Goal: Find specific page/section: Find specific page/section

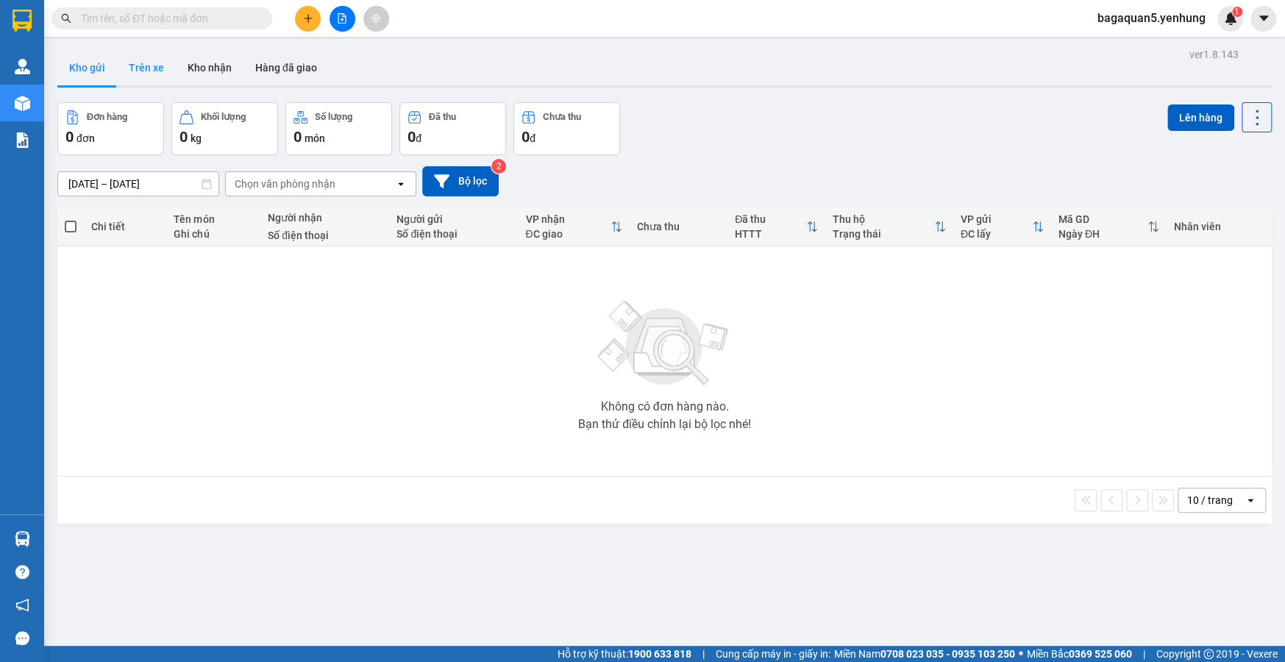
click at [145, 59] on button "Trên xe" at bounding box center [146, 67] width 59 height 35
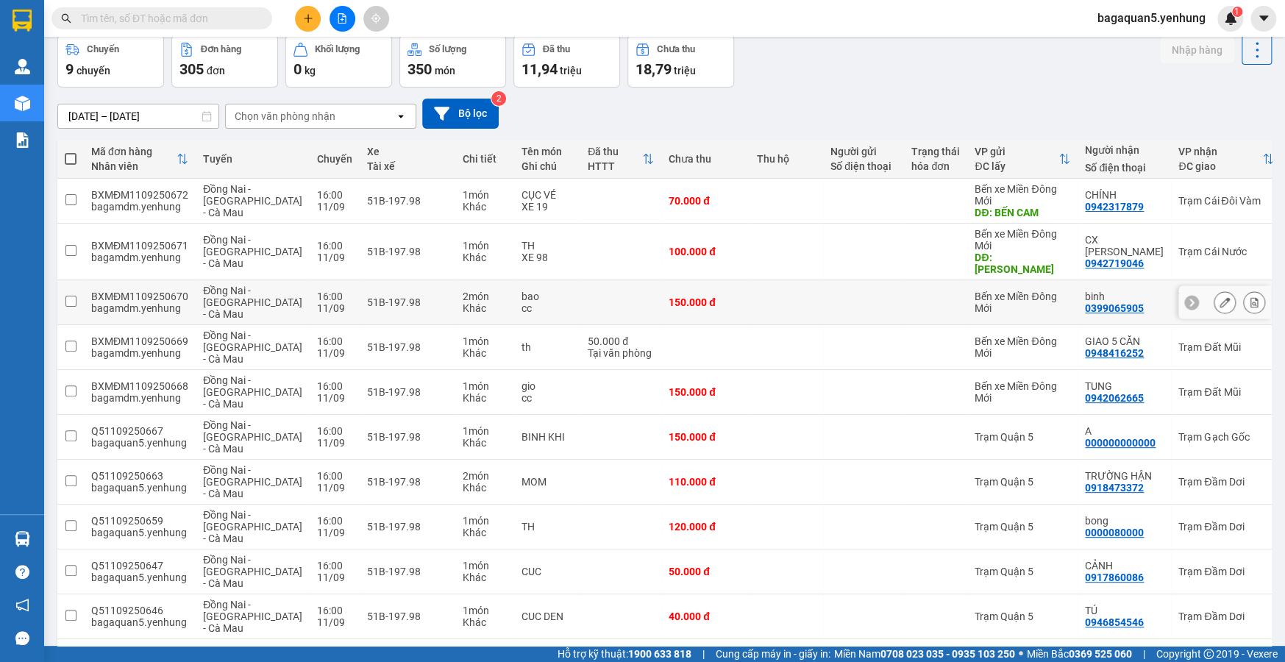
scroll to position [115, 0]
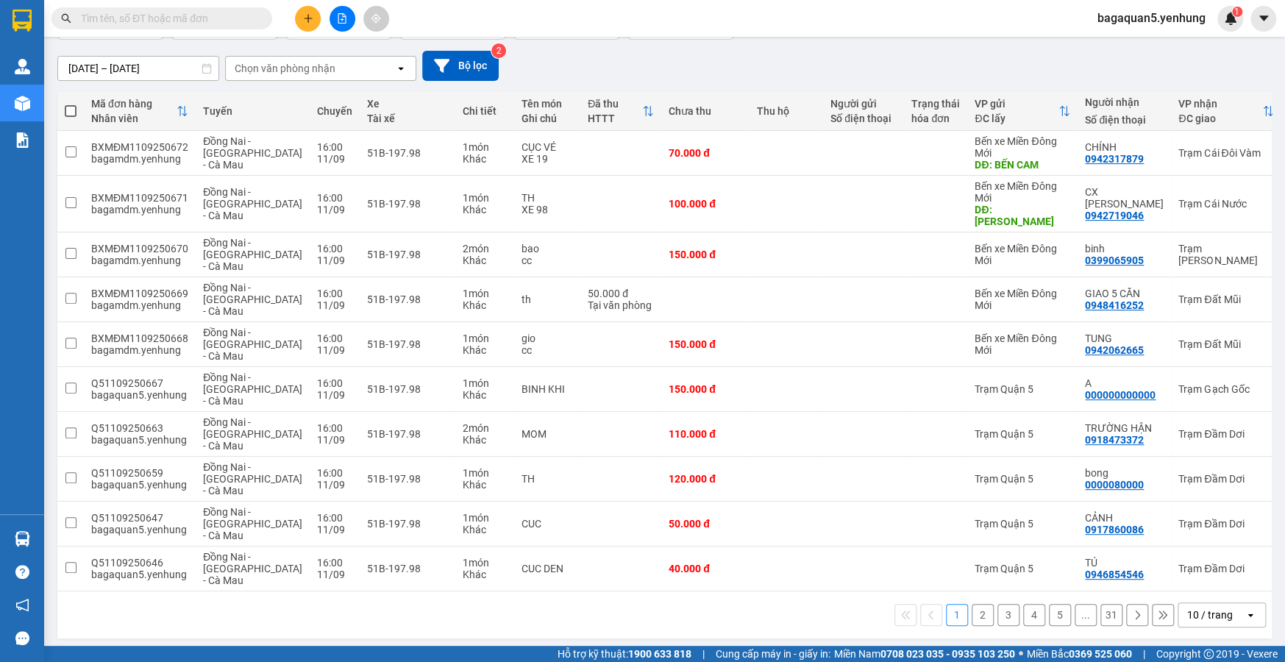
click at [1189, 608] on div "10 / trang" at bounding box center [1210, 615] width 46 height 15
click at [1209, 574] on span "100 / trang" at bounding box center [1204, 576] width 53 height 15
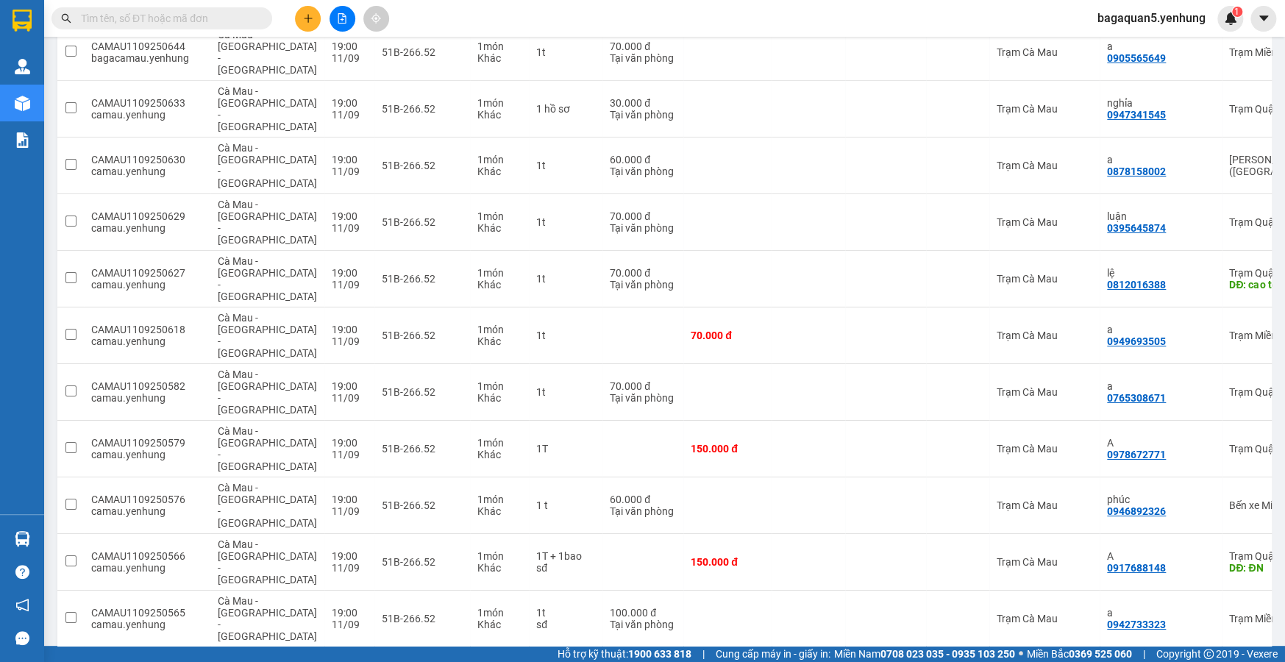
scroll to position [4151, 0]
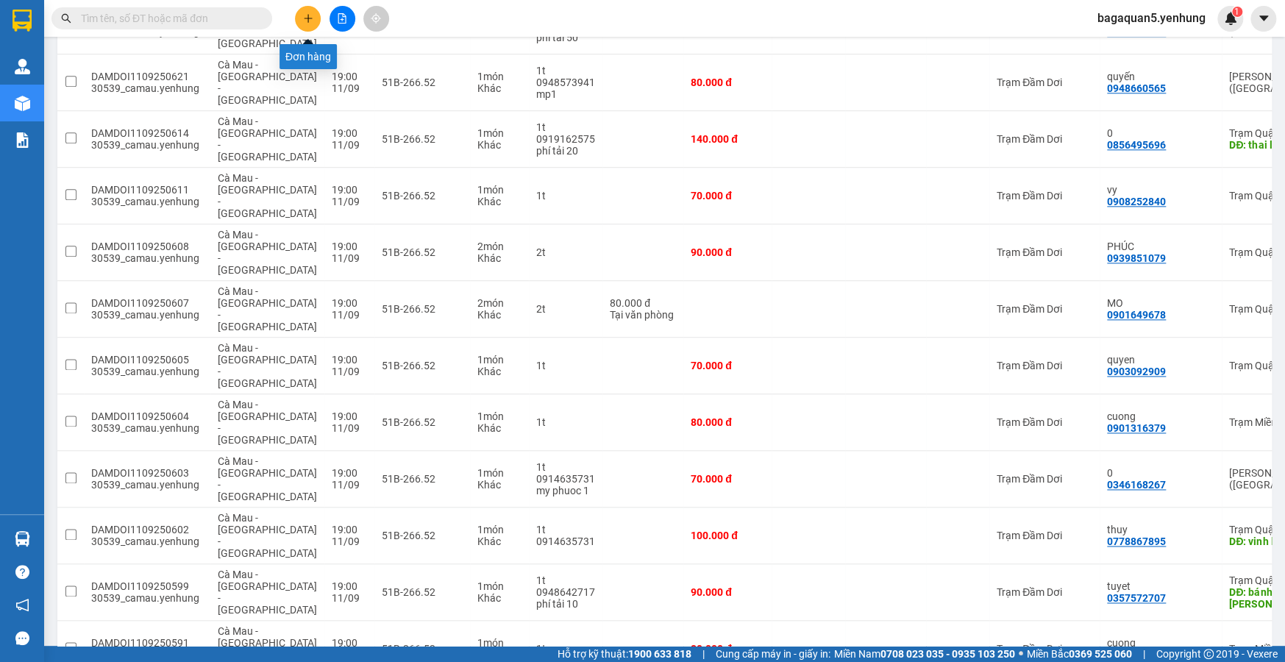
click at [310, 27] on button at bounding box center [308, 19] width 26 height 26
